Goal: Information Seeking & Learning: Learn about a topic

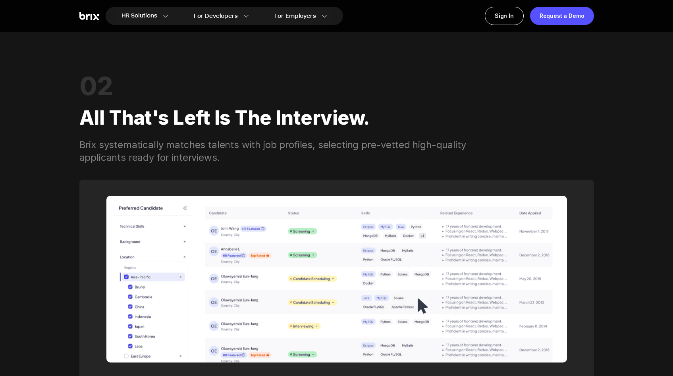
scroll to position [1054, 0]
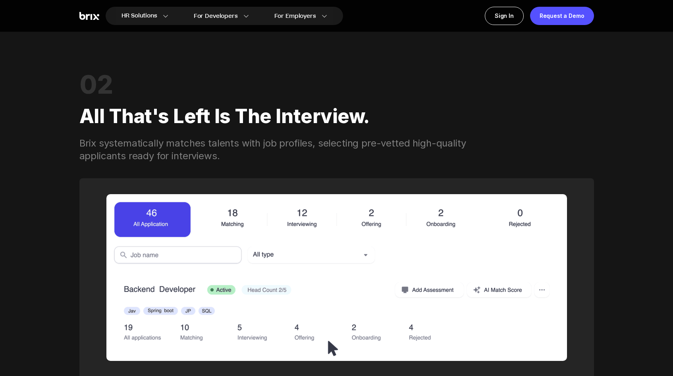
click at [248, 96] on div "All that's left is the interview." at bounding box center [336, 116] width 514 height 41
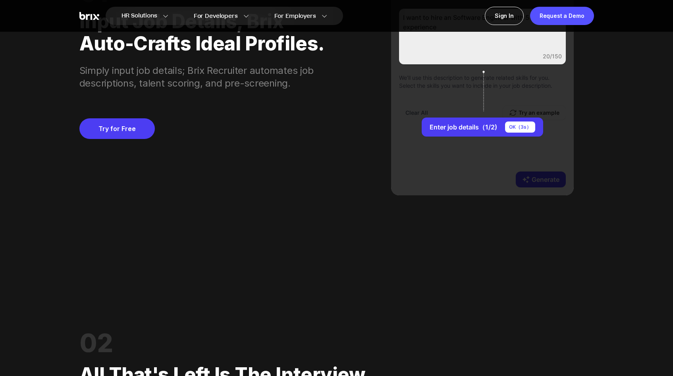
scroll to position [636, 0]
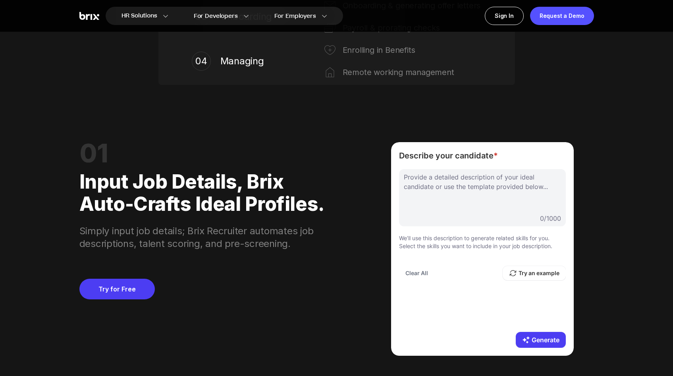
click at [230, 227] on div "Simply input job details; Brix Recruiter automates job descriptions, talent sco…" at bounding box center [205, 232] width 252 height 35
drag, startPoint x: 127, startPoint y: 243, endPoint x: 272, endPoint y: 241, distance: 144.5
click at [239, 239] on div "Simply input job details; Brix Recruiter automates job descriptions, talent sco…" at bounding box center [205, 232] width 252 height 35
click at [251, 245] on div "Simply input job details; Brix Recruiter automates job descriptions, talent sco…" at bounding box center [205, 232] width 252 height 35
click at [240, 245] on div "Simply input job details; Brix Recruiter automates job descriptions, talent sco…" at bounding box center [205, 232] width 252 height 35
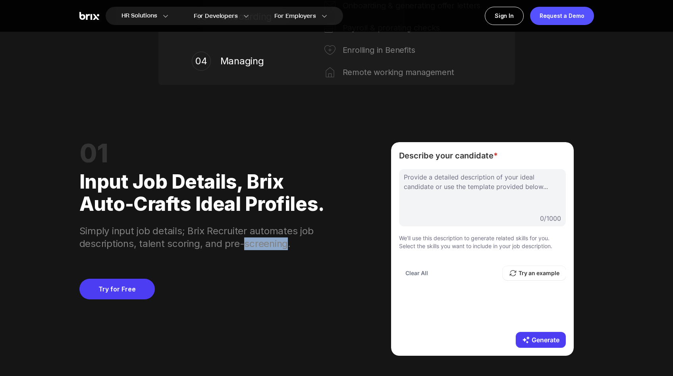
click at [240, 245] on div "Simply input job details; Brix Recruiter automates job descriptions, talent sco…" at bounding box center [205, 232] width 252 height 35
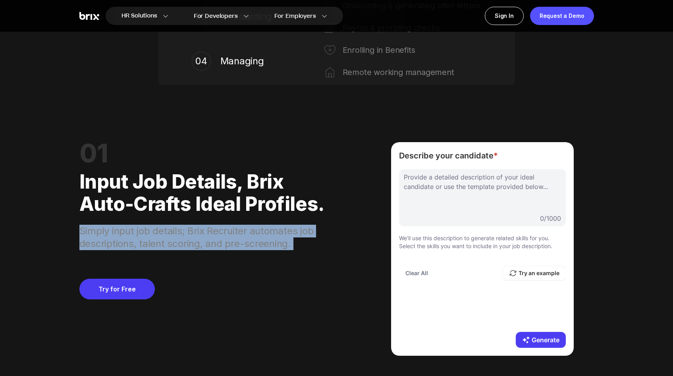
click at [240, 245] on div "Simply input job details; Brix Recruiter automates job descriptions, talent sco…" at bounding box center [205, 232] width 252 height 35
click at [302, 241] on div "Simply input job details; Brix Recruiter automates job descriptions, talent sco…" at bounding box center [205, 232] width 252 height 35
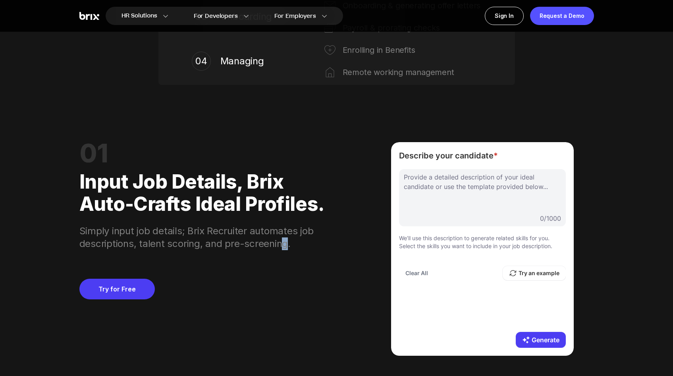
click at [279, 245] on div "Simply input job details; Brix Recruiter automates job descriptions, talent sco…" at bounding box center [205, 232] width 252 height 35
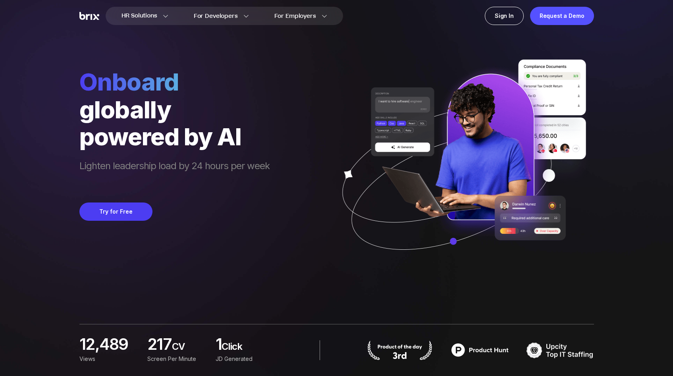
click at [171, 149] on div "powered by AI" at bounding box center [174, 136] width 190 height 27
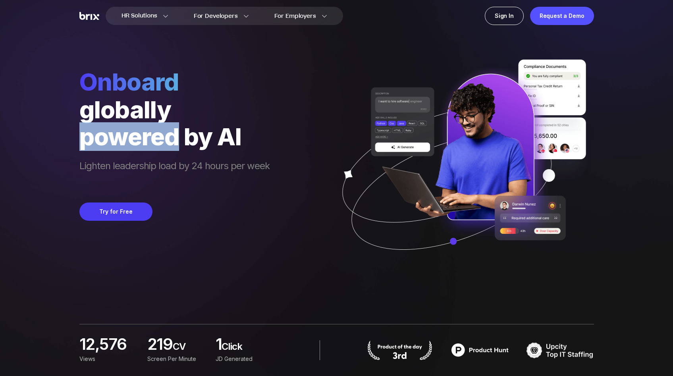
click at [171, 149] on div "powered by AI" at bounding box center [174, 136] width 190 height 27
click at [171, 150] on div "powered by AI" at bounding box center [174, 136] width 190 height 27
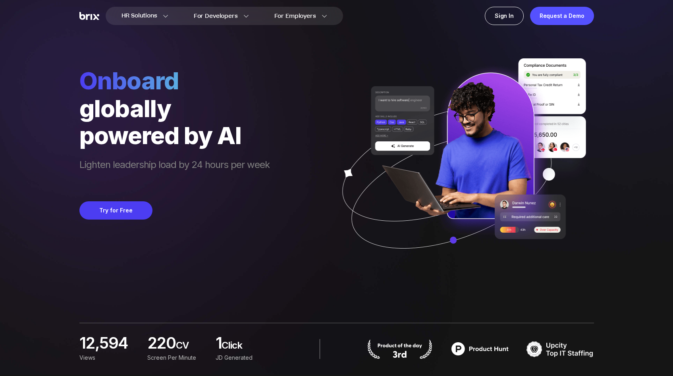
scroll to position [2, 0]
click at [167, 166] on span "Lighten leadership load by 24 hours per week" at bounding box center [174, 171] width 190 height 27
click at [260, 181] on span "Lighten leadership load by 24 hours per week" at bounding box center [174, 171] width 190 height 27
click at [260, 182] on span "Lighten leadership load by 24 hours per week" at bounding box center [174, 171] width 190 height 27
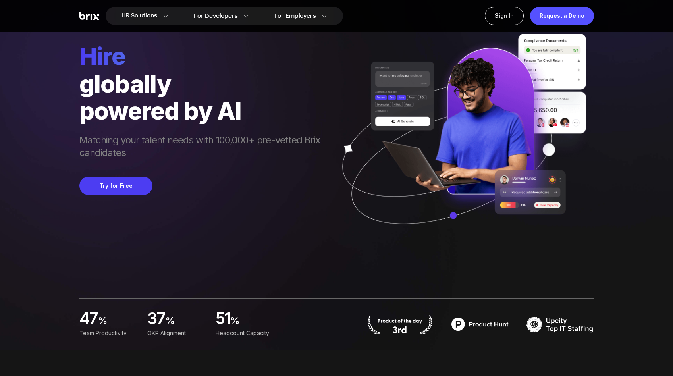
scroll to position [0, 0]
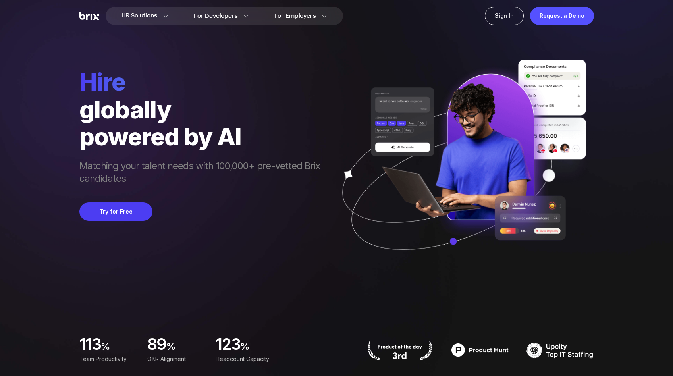
click at [255, 186] on span "Matching your talent needs with 100,000+ pre-vetted Brix candidates" at bounding box center [203, 173] width 249 height 27
click at [255, 187] on div "hire globally powered by AI Matching your talent needs with 100,000+ pre-vetted…" at bounding box center [203, 170] width 249 height 206
click at [187, 142] on div "powered by AI" at bounding box center [203, 136] width 249 height 27
click at [132, 141] on div "powered by AI" at bounding box center [203, 136] width 249 height 27
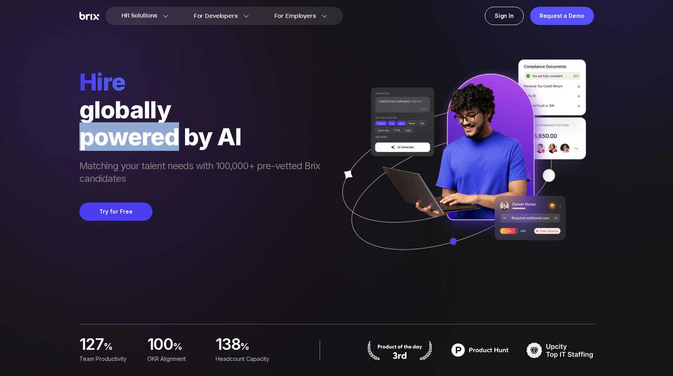
click at [132, 141] on div "powered by AI" at bounding box center [203, 136] width 249 height 27
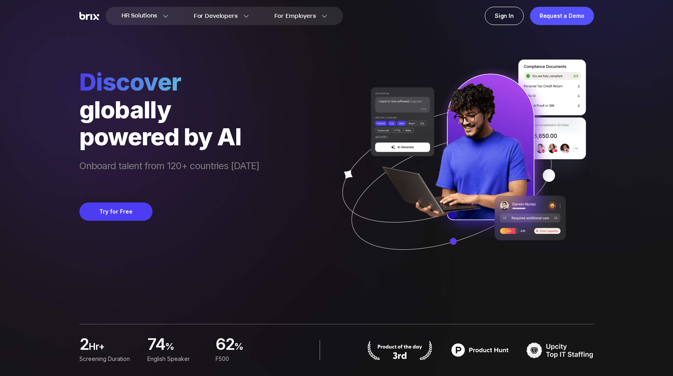
drag, startPoint x: 388, startPoint y: 54, endPoint x: 431, endPoint y: 13, distance: 59.3
click at [388, 54] on div "Discover globally powered by AI Onboard talent from 120+ countries [DATE] Try f…" at bounding box center [336, 136] width 514 height 273
click at [90, 115] on div "globally" at bounding box center [160, 109] width 162 height 27
